Goal: Find specific page/section: Locate item on page

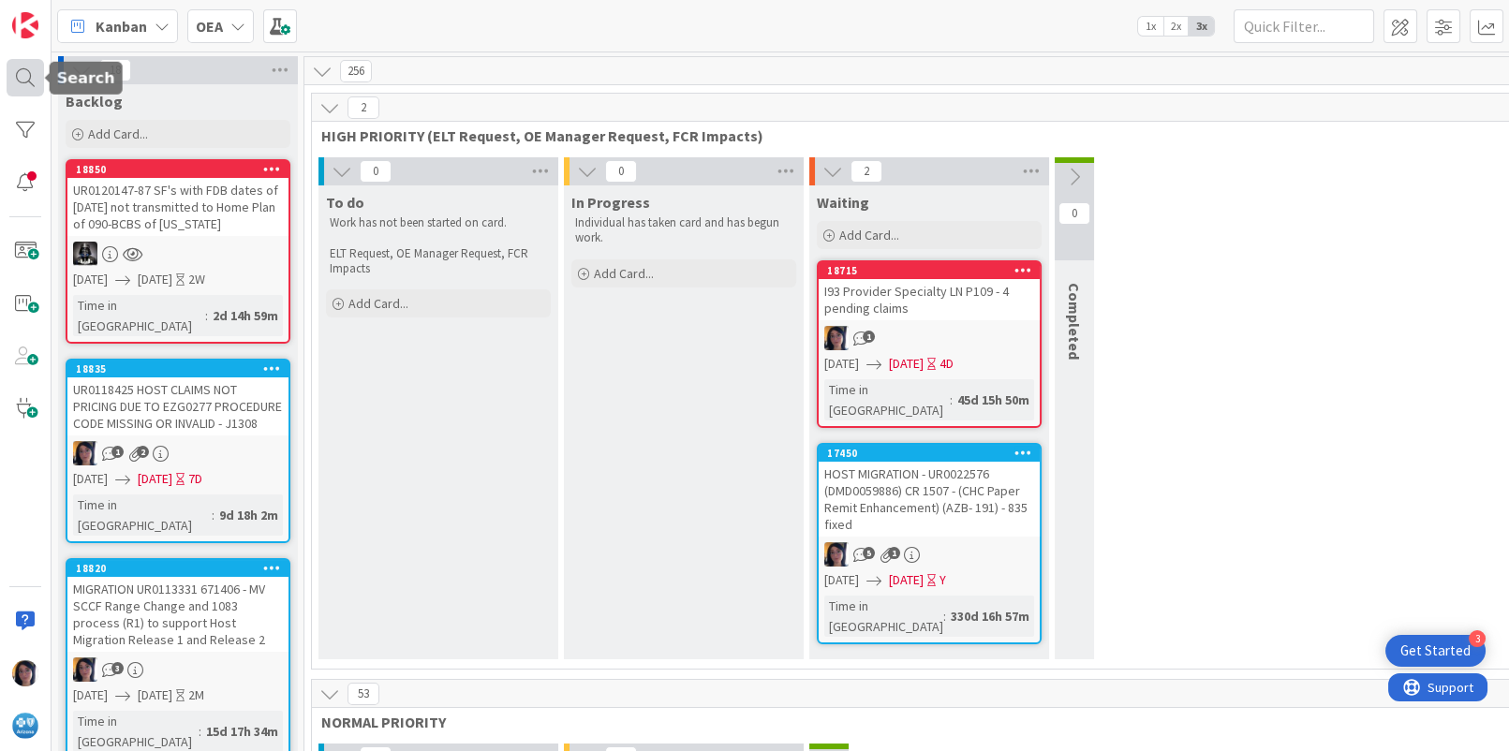
click at [12, 78] on div at bounding box center [25, 77] width 37 height 37
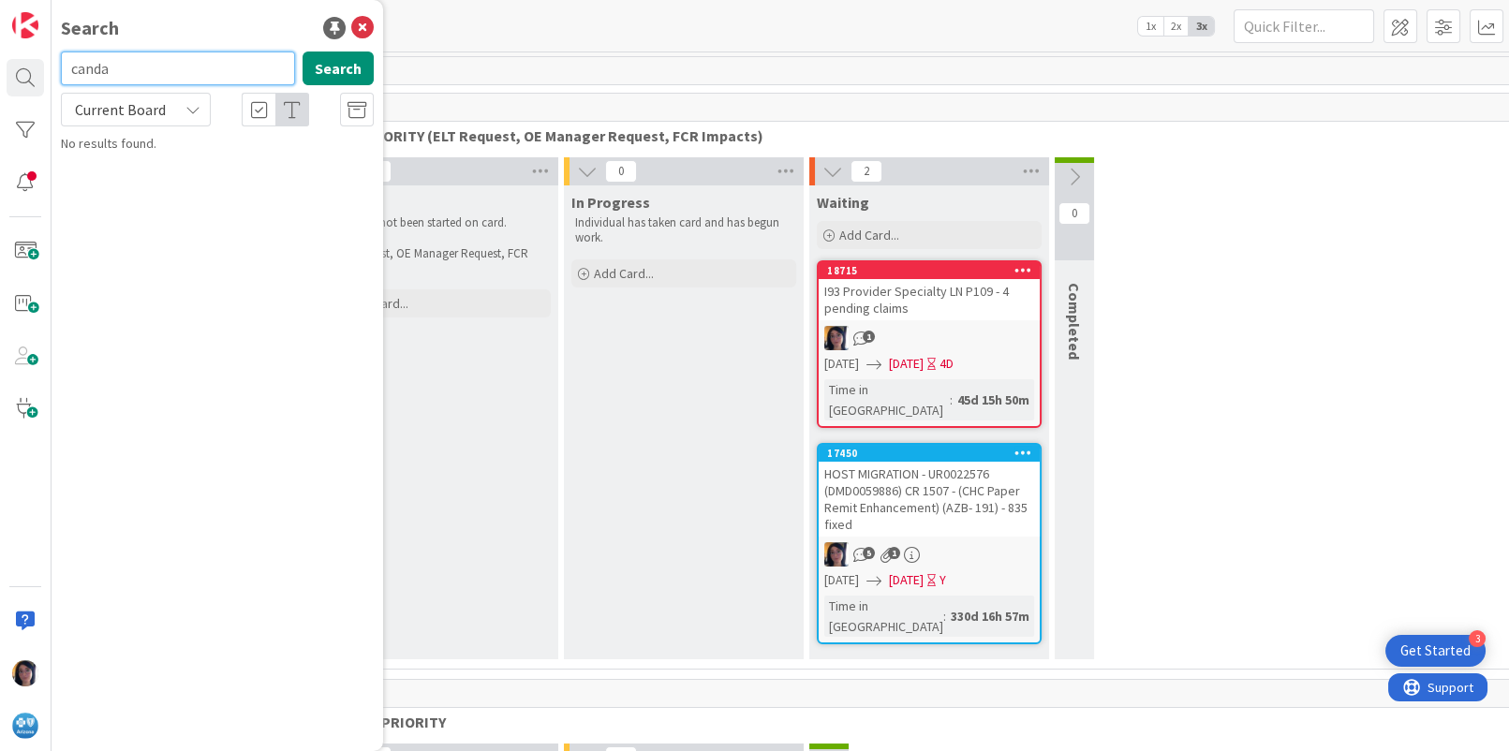
click at [128, 66] on input "canda" at bounding box center [178, 69] width 234 height 34
click at [131, 123] on div "Current Board" at bounding box center [136, 110] width 150 height 34
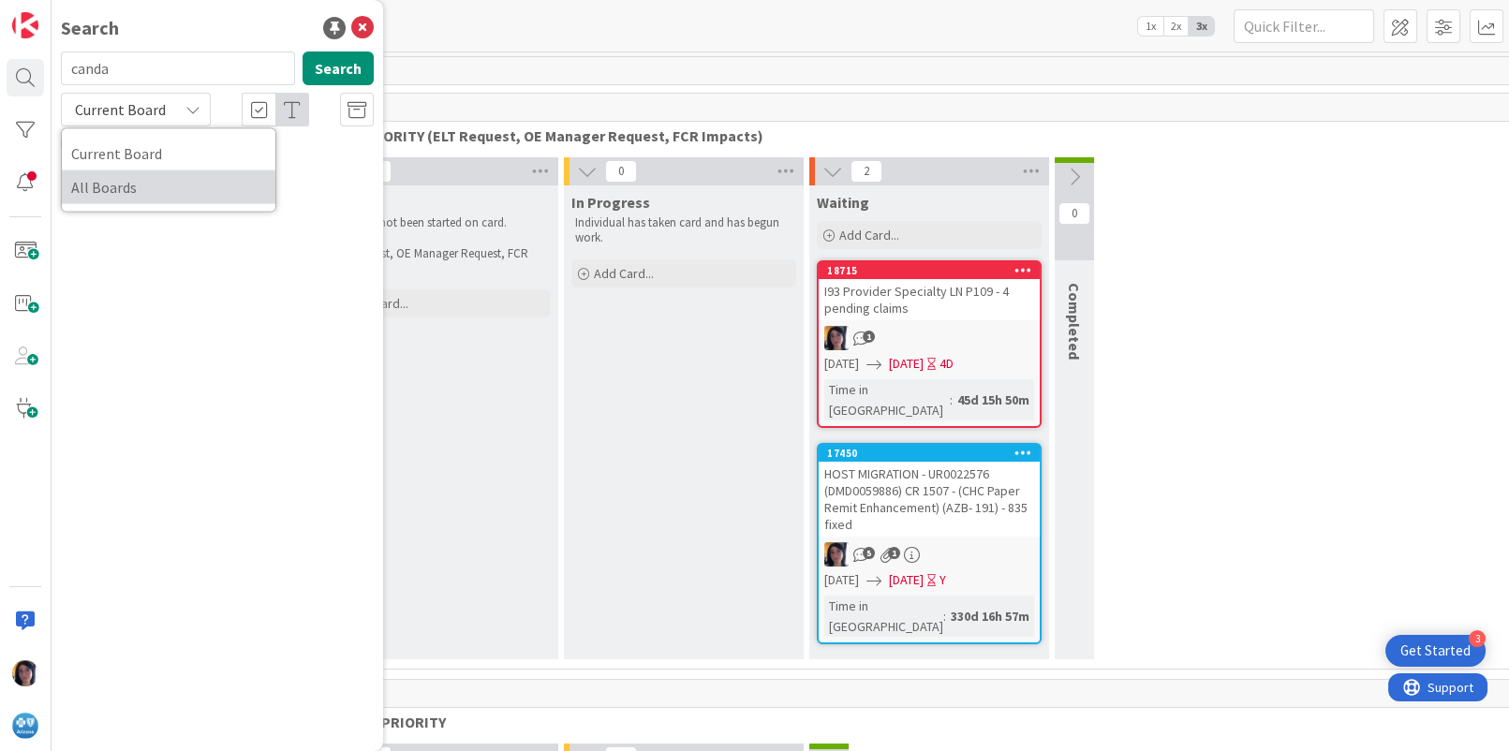
click at [119, 183] on span "All Boards" at bounding box center [168, 187] width 195 height 28
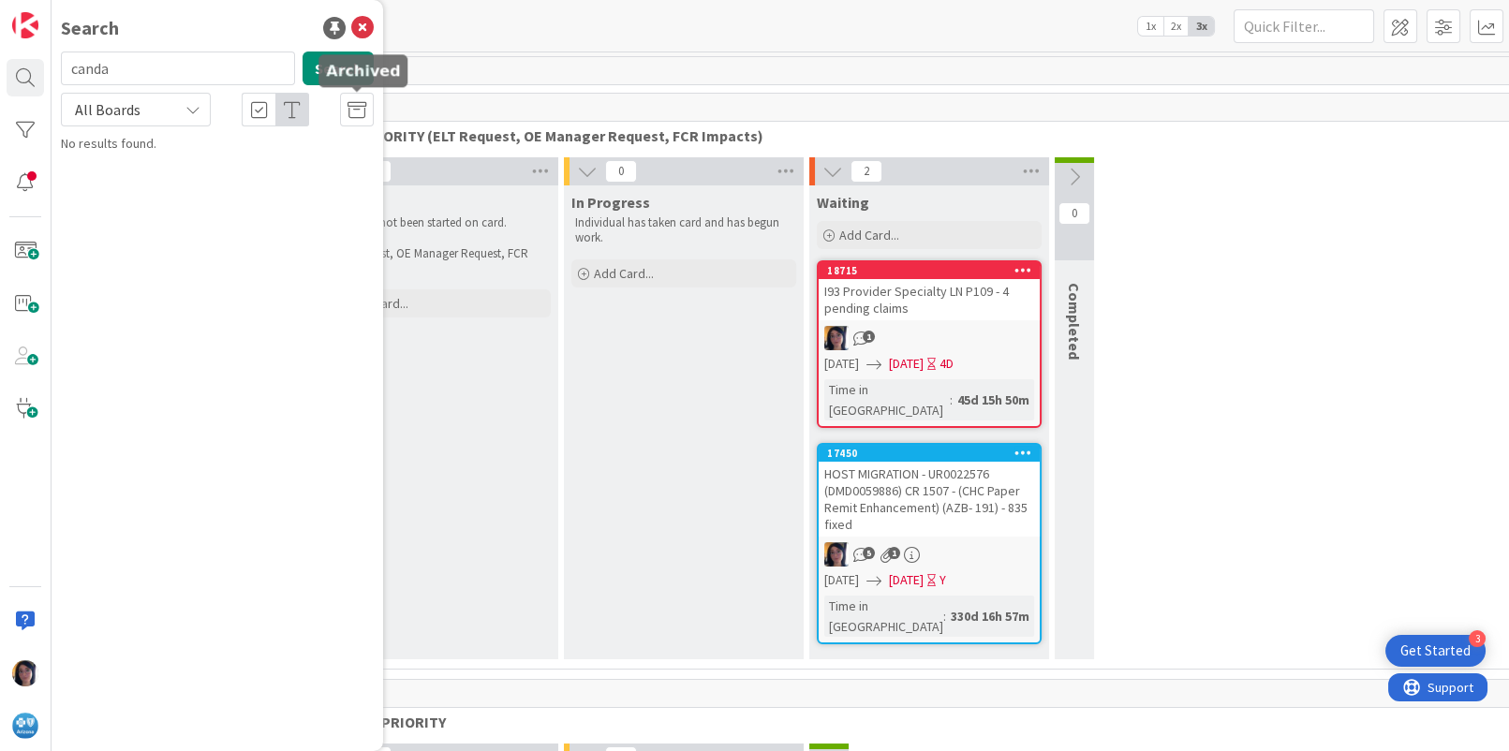
click at [352, 105] on icon at bounding box center [356, 110] width 19 height 19
click at [115, 71] on input "canda" at bounding box center [178, 69] width 234 height 34
type input "[GEOGRAPHIC_DATA]"
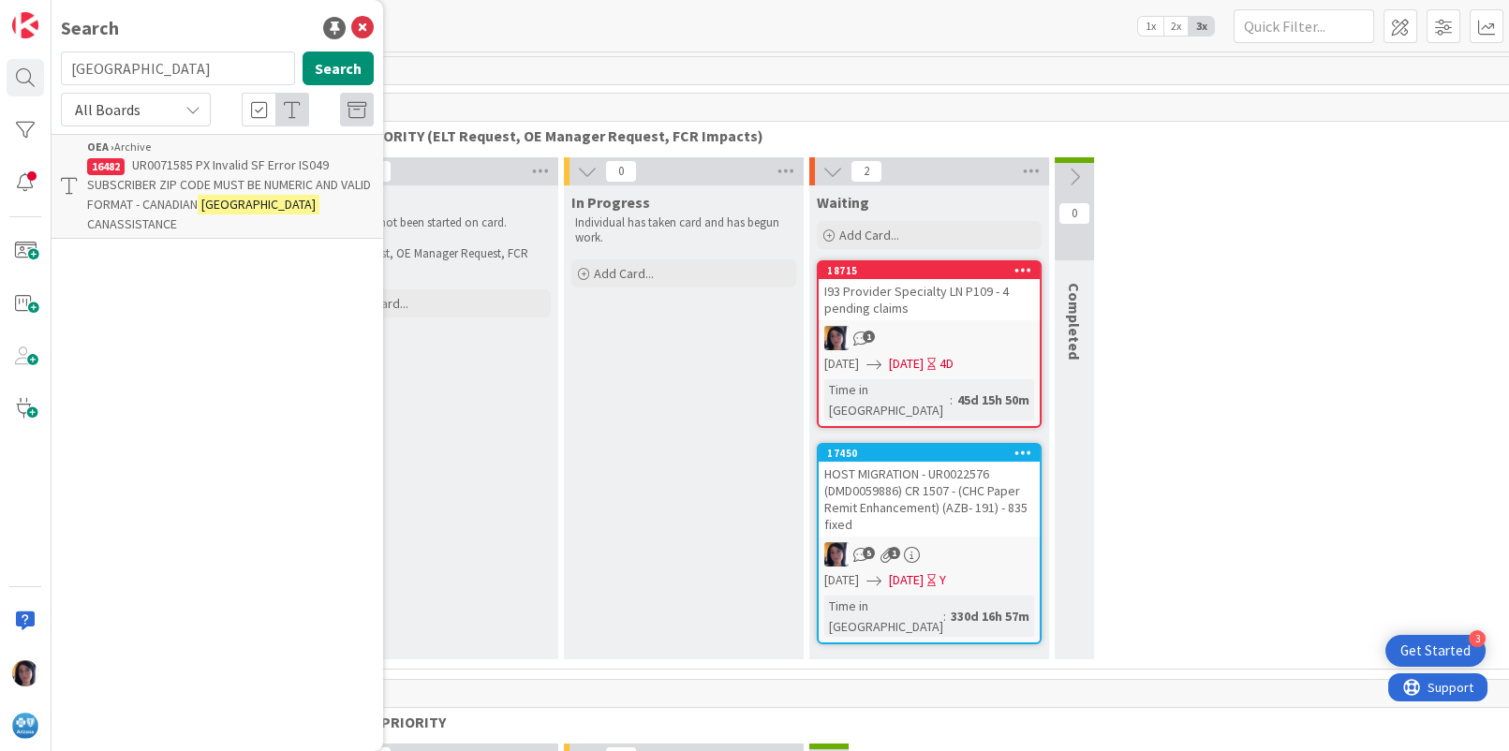
click at [199, 193] on p "UR0071585 PX Invalid SF Error IS049 SUBSCRIBER ZIP CODE MUST BE NUMERIC AND VAL…" at bounding box center [230, 194] width 287 height 79
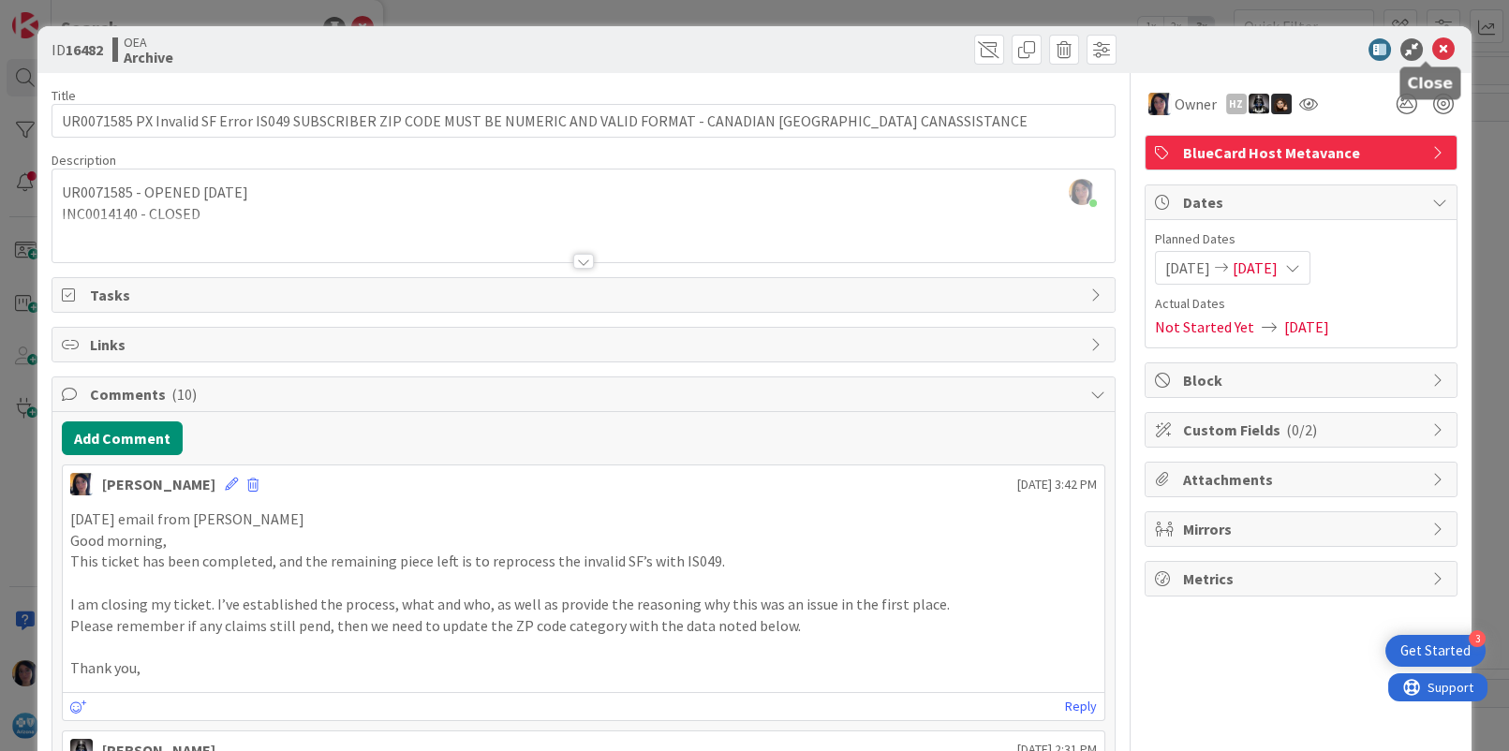
drag, startPoint x: 1428, startPoint y: 44, endPoint x: 1165, endPoint y: 128, distance: 276.3
click at [1432, 44] on icon at bounding box center [1443, 49] width 22 height 22
